Goal: Navigation & Orientation: Find specific page/section

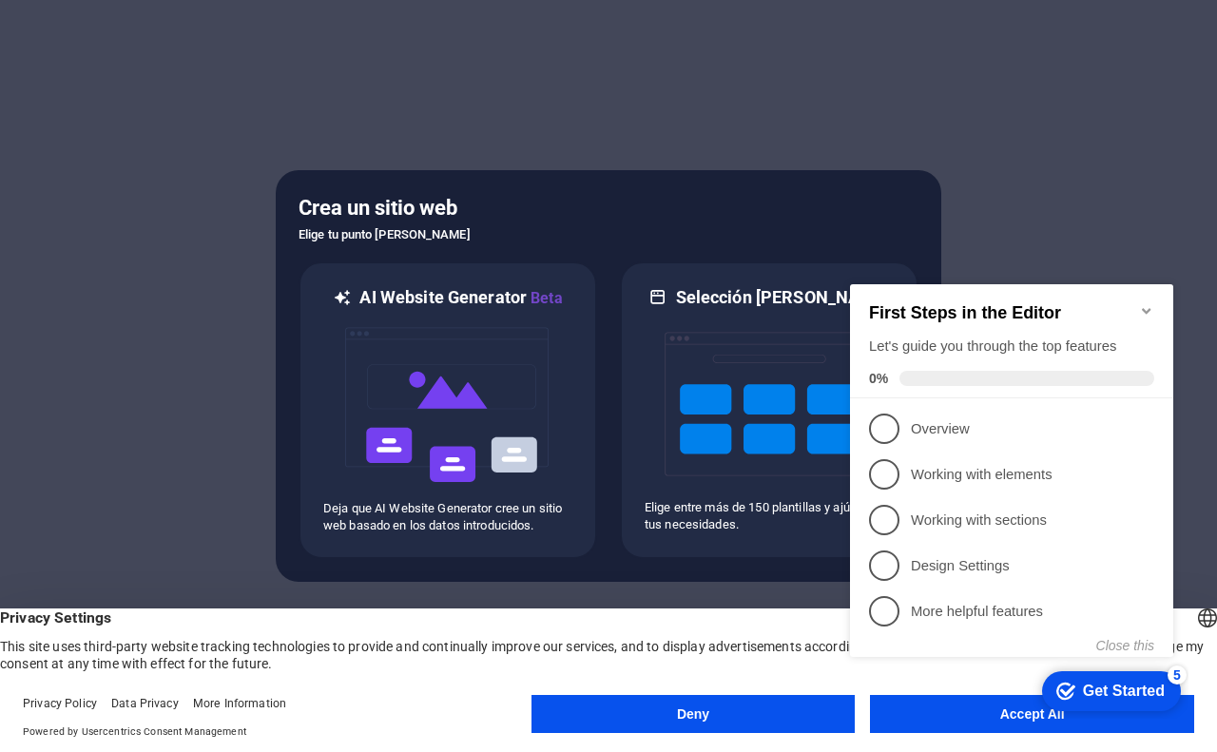
click at [1148, 308] on icon "Minimize checklist" at bounding box center [1146, 311] width 9 height 6
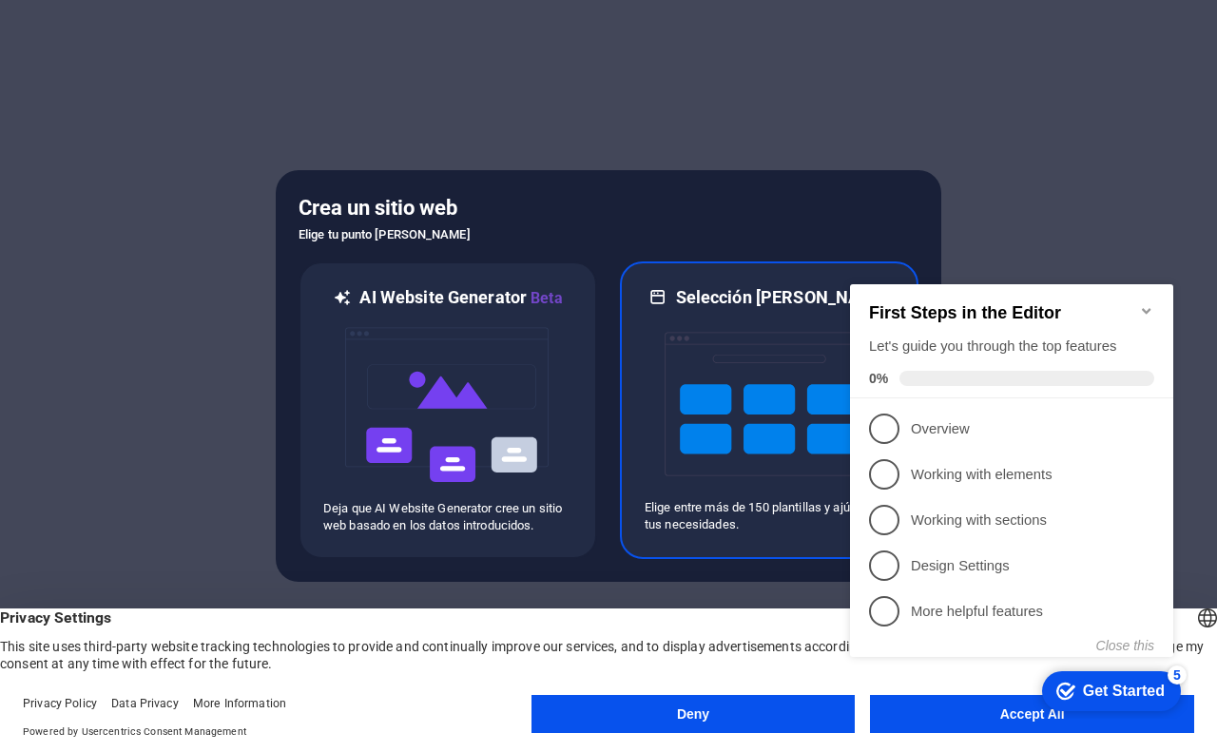
click at [687, 414] on img at bounding box center [769, 404] width 209 height 190
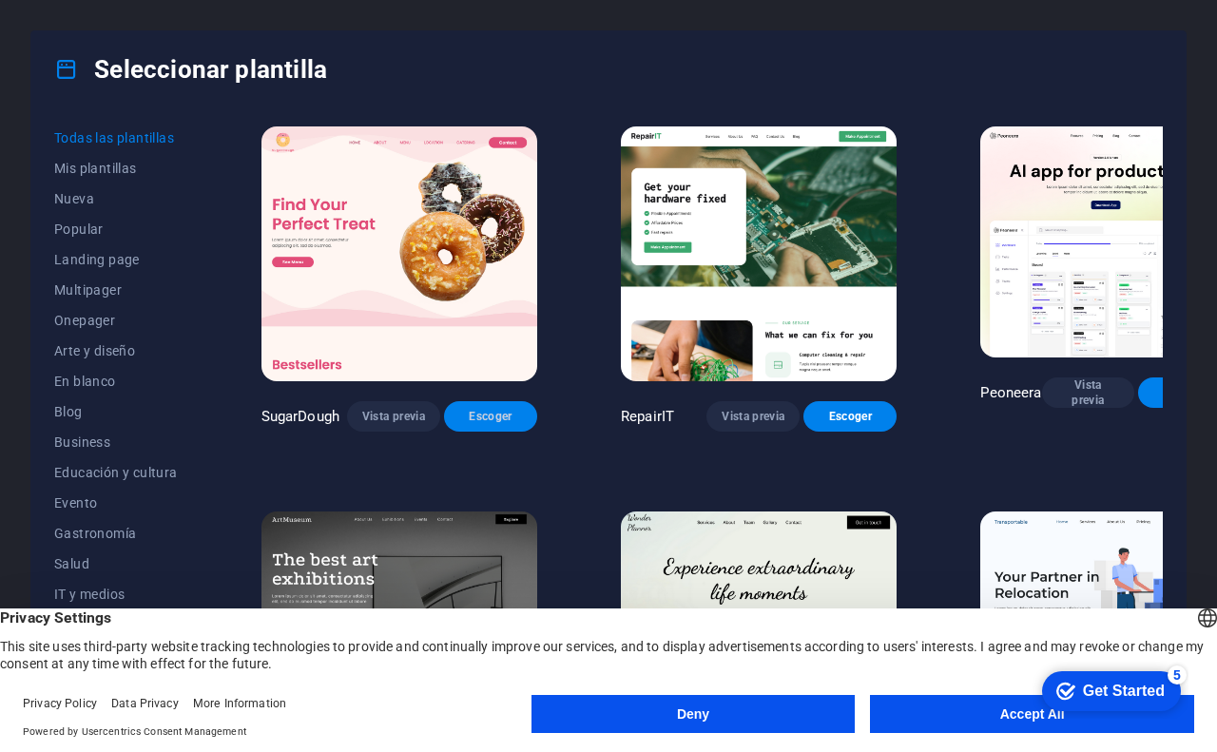
click at [459, 409] on span "Escoger" at bounding box center [490, 416] width 63 height 15
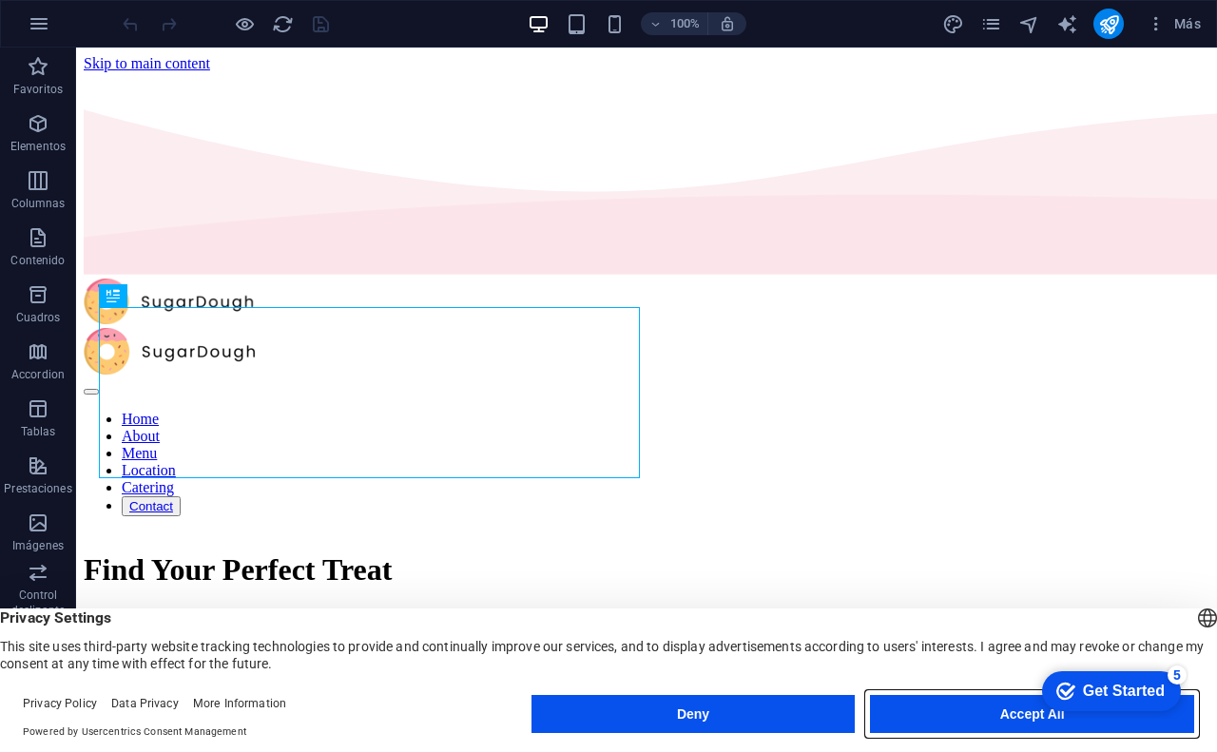
click at [919, 709] on button "Accept All" at bounding box center [1032, 714] width 324 height 38
